Goal: Information Seeking & Learning: Find specific fact

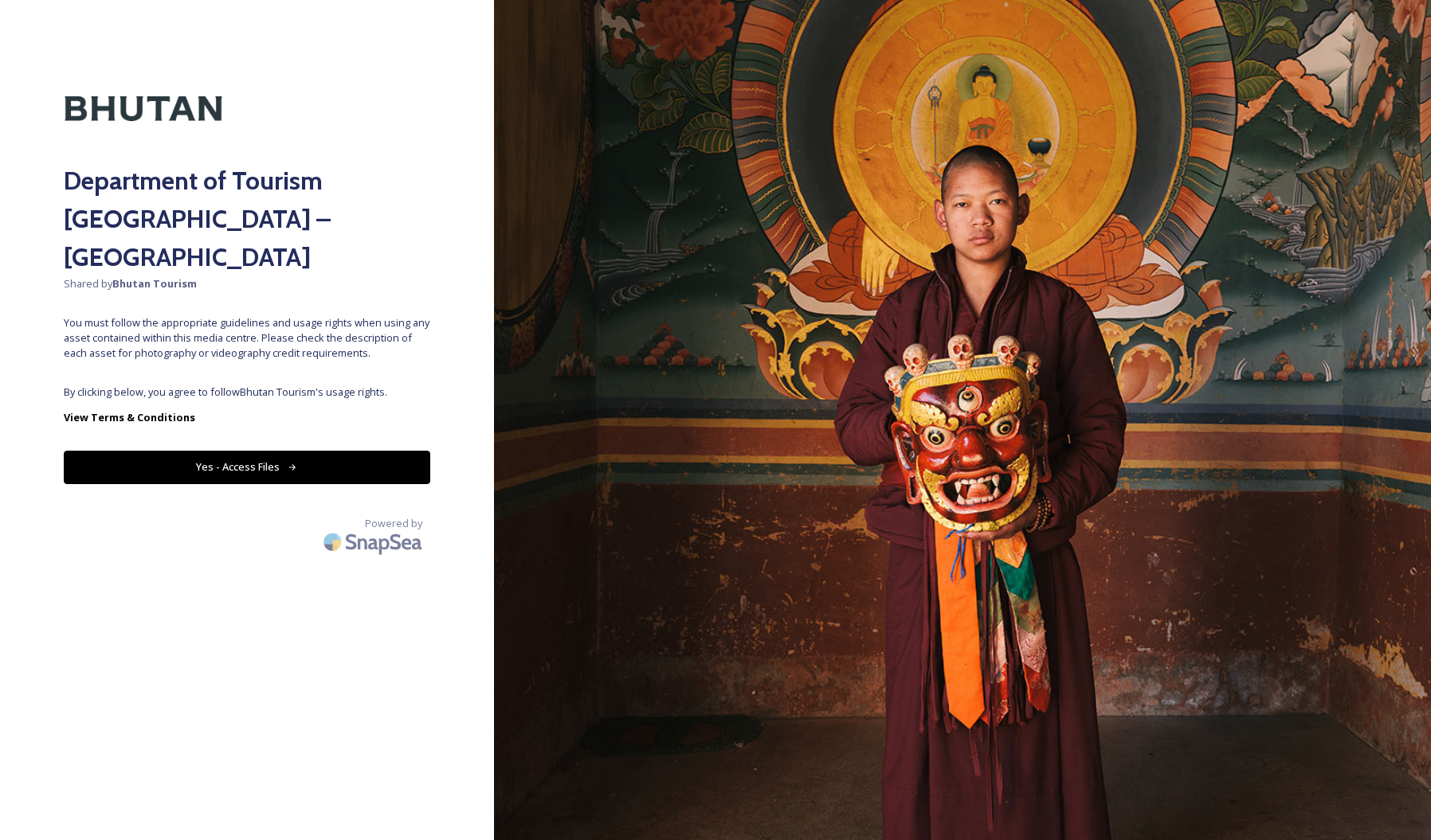
click at [337, 339] on div "Department of Tourism [GEOGRAPHIC_DATA] – Brand Centre Shared by Bhutan Tourism…" at bounding box center [247, 420] width 494 height 713
click at [291, 463] on icon at bounding box center [292, 468] width 11 height 11
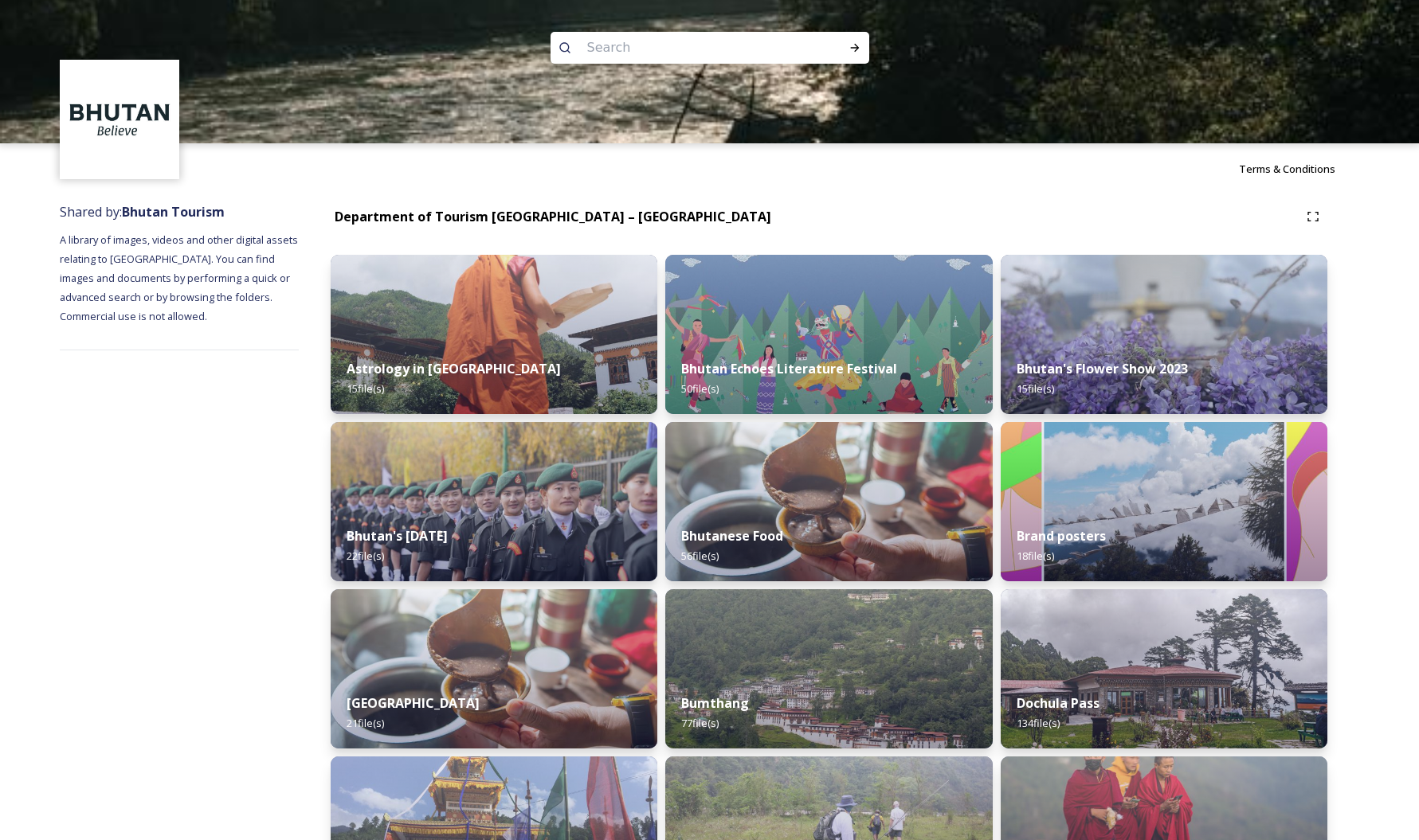
click at [598, 63] on input at bounding box center [689, 48] width 218 height 35
click at [595, 46] on input at bounding box center [689, 48] width 218 height 35
type input "tiger nest"
click at [856, 40] on div "Run Search" at bounding box center [854, 47] width 29 height 29
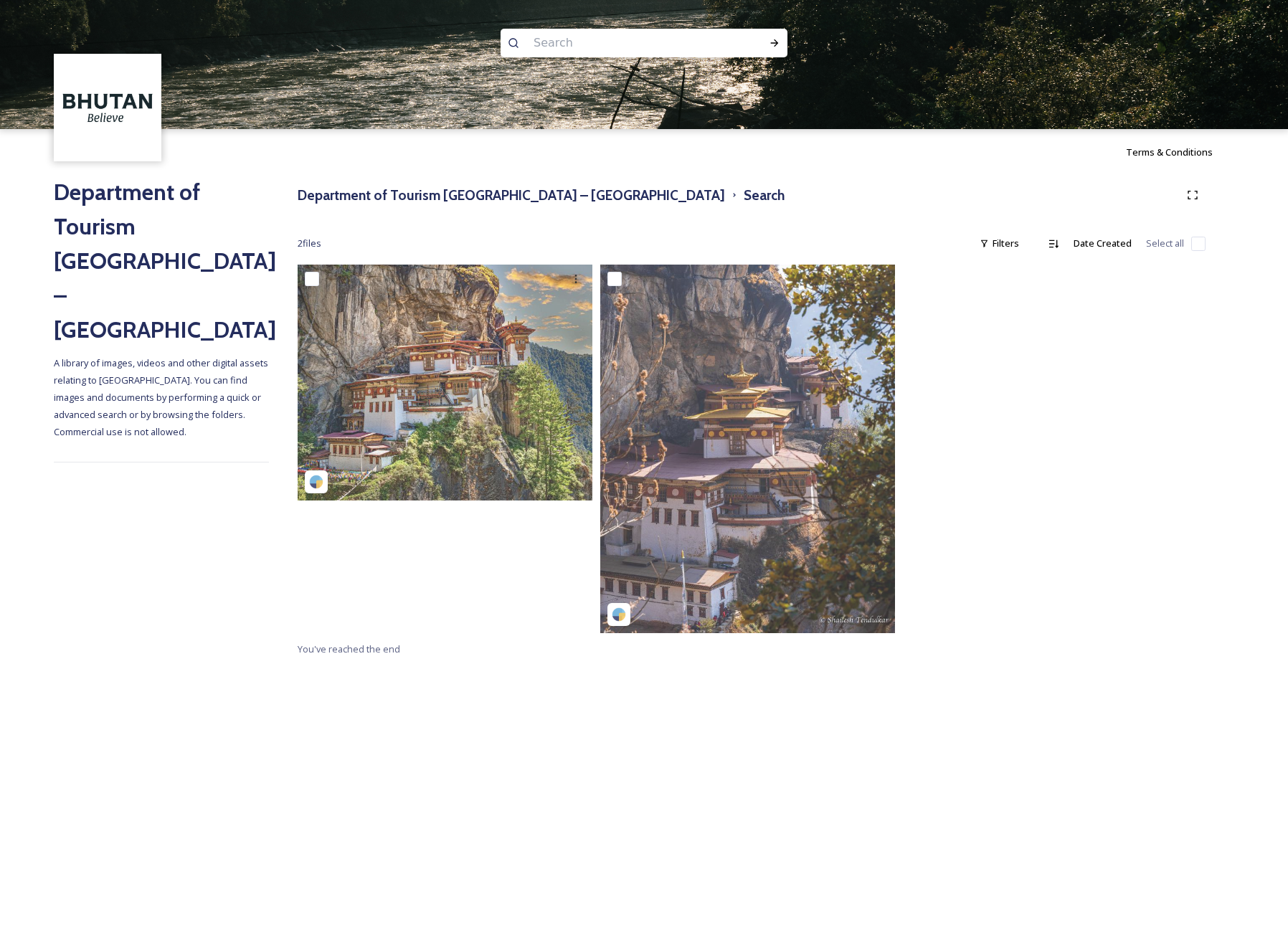
click at [544, 53] on input at bounding box center [624, 43] width 197 height 32
paste input "Taktsang Monastery"
type input "Taktsang Monastery"
click at [780, 37] on div "Run Search" at bounding box center [774, 42] width 26 height 26
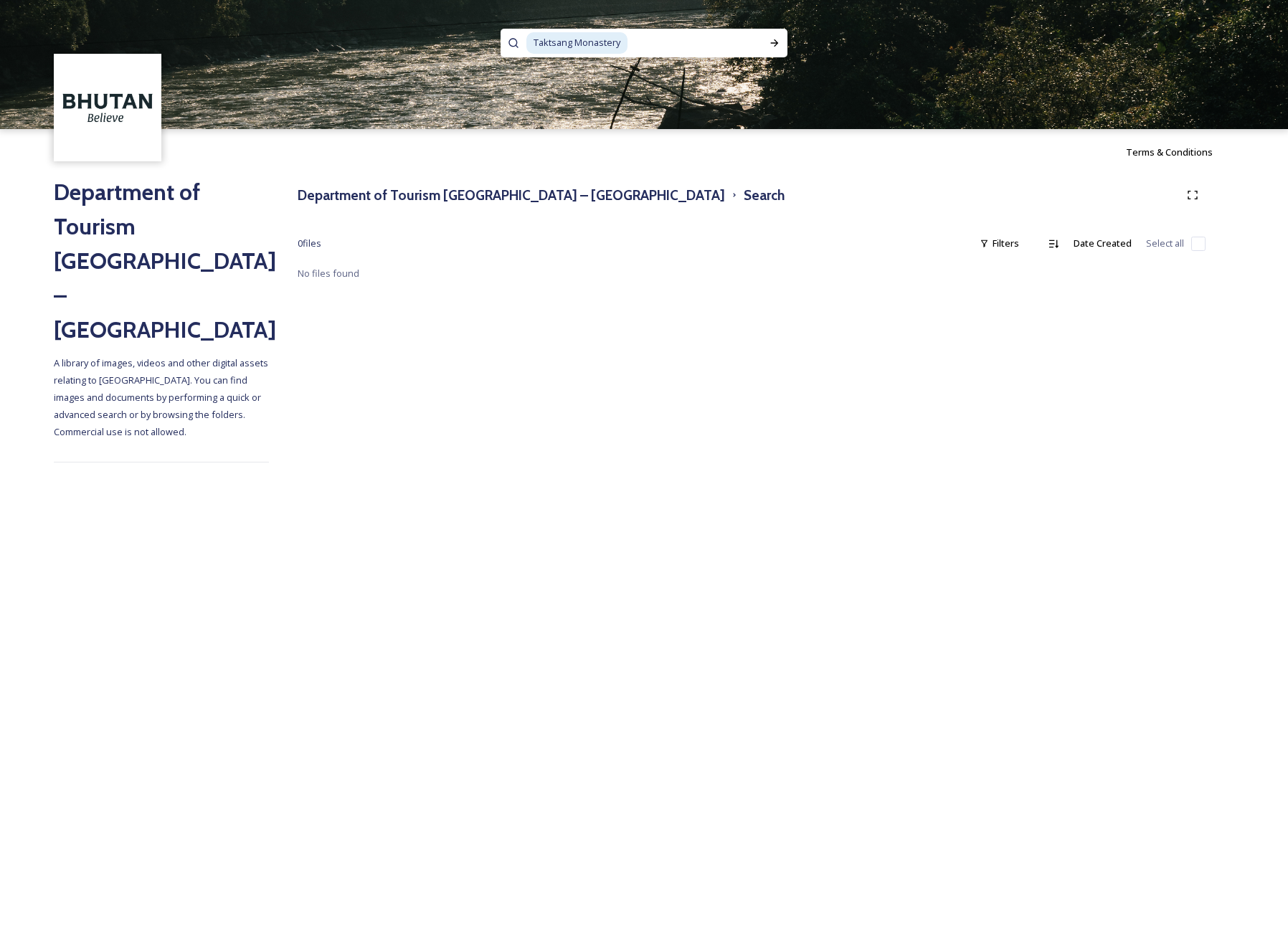
click at [657, 43] on input at bounding box center [695, 43] width 133 height 32
click at [652, 41] on input at bounding box center [695, 43] width 133 height 32
type input "T"
type input "tiger nest"
click at [771, 41] on icon at bounding box center [774, 42] width 12 height 12
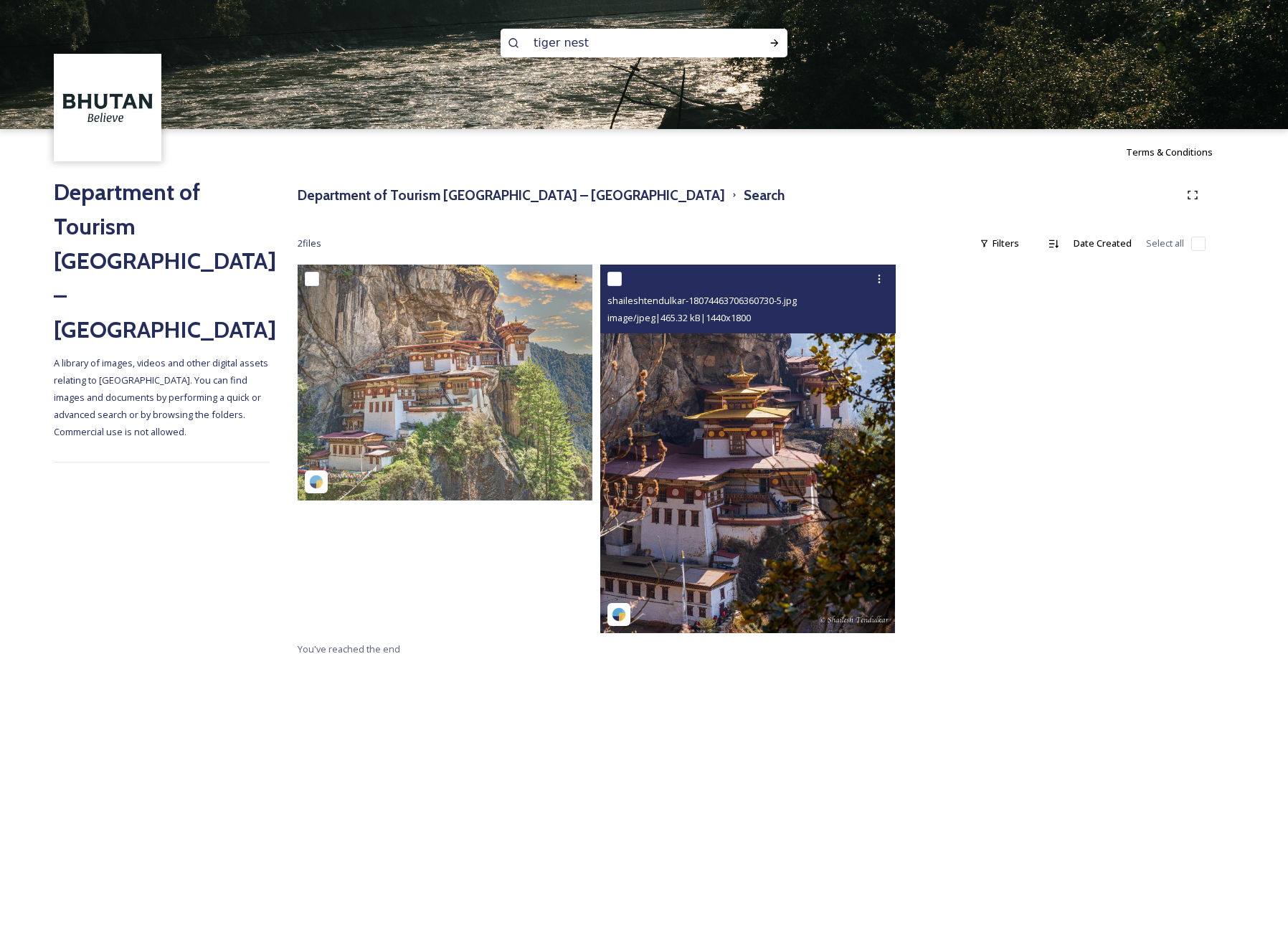
click at [723, 383] on img at bounding box center [747, 449] width 295 height 368
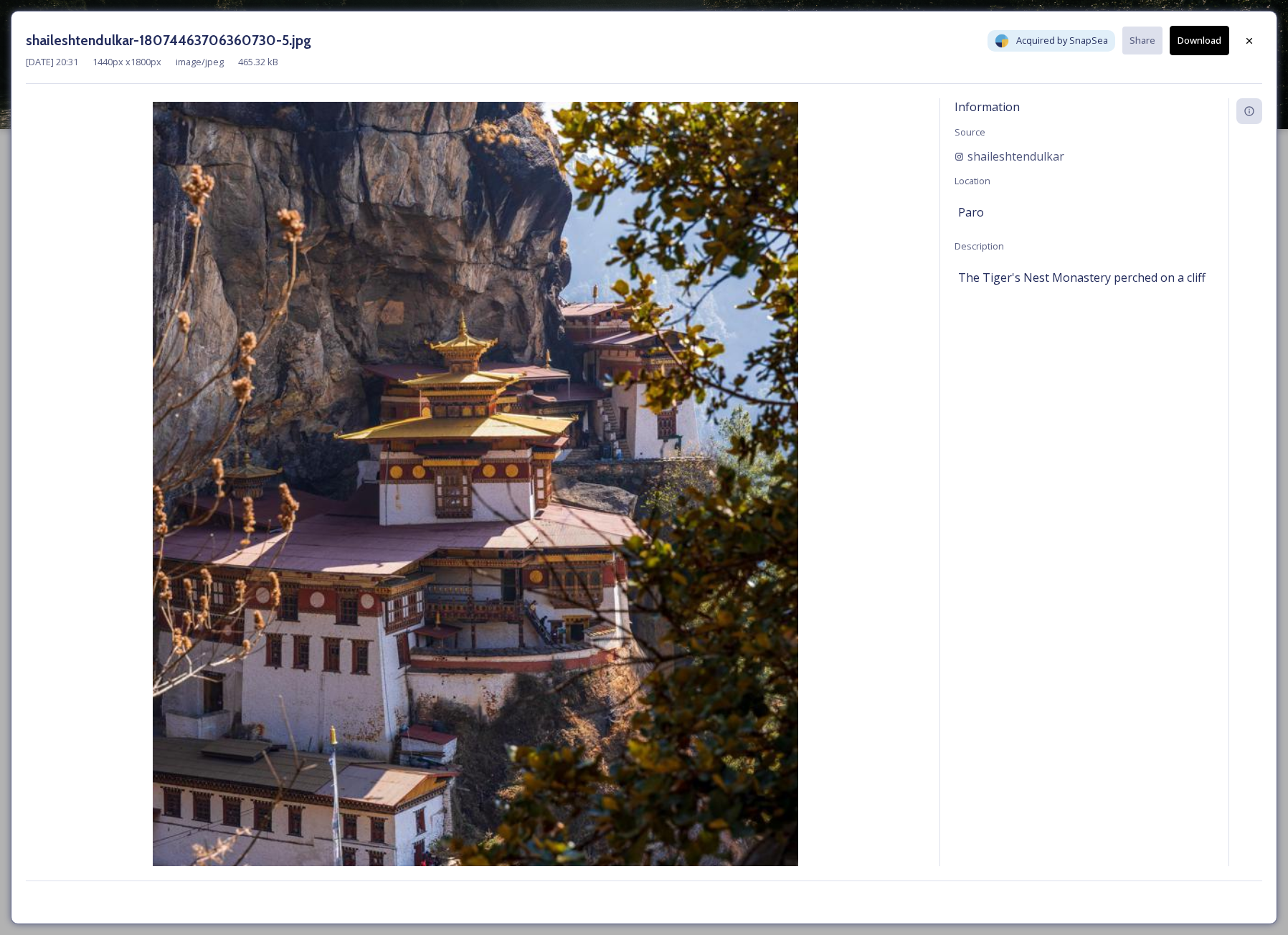
click at [723, 383] on img at bounding box center [475, 505] width 899 height 806
